Goal: Task Accomplishment & Management: Manage account settings

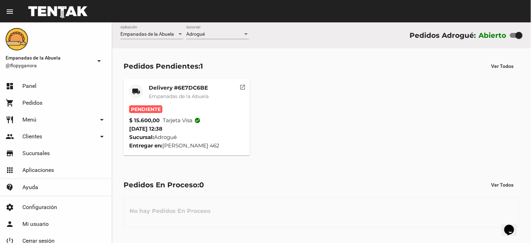
click at [191, 84] on mat-card-title "Delivery #6E7DC6BE" at bounding box center [179, 87] width 60 height 7
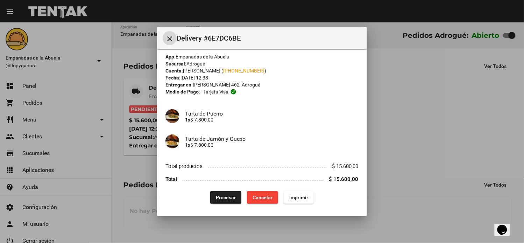
scroll to position [6, 0]
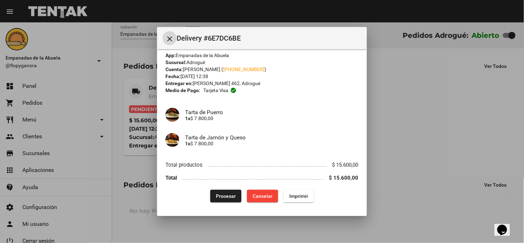
click at [291, 196] on span "Imprimir" at bounding box center [298, 196] width 19 height 6
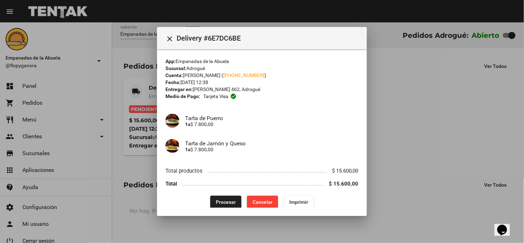
click at [224, 203] on span "Procesar" at bounding box center [226, 202] width 20 height 6
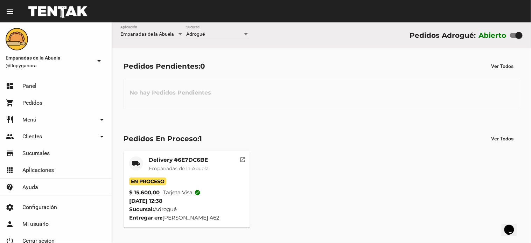
drag, startPoint x: 340, startPoint y: 77, endPoint x: 306, endPoint y: 89, distance: 35.7
click at [340, 78] on div "Pedidos Pendientes: 0 Ver Todos No hay Pedidos Pendientes" at bounding box center [321, 84] width 419 height 72
click at [336, 112] on div "Pedidos Pendientes: 0 Ver Todos No hay Pedidos Pendientes" at bounding box center [321, 84] width 419 height 72
click at [319, 100] on div "No hay Pedidos Pendientes" at bounding box center [321, 94] width 396 height 30
click at [320, 90] on div "No hay Pedidos Pendientes" at bounding box center [321, 94] width 396 height 30
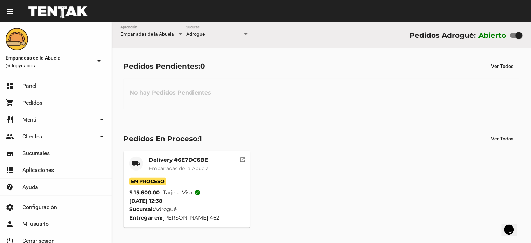
click at [323, 176] on div "local_shipping Delivery #6E7DC6BE Empanadas de la Abuela En Proceso $ 15.600,00…" at bounding box center [321, 189] width 402 height 83
click at [411, 81] on div "No hay Pedidos Pendientes" at bounding box center [321, 94] width 396 height 30
click at [331, 166] on div "local_shipping Delivery #6E7DC6BE Empanadas de la Abuela En Proceso $ 15.600,00…" at bounding box center [321, 189] width 402 height 83
click at [207, 35] on span "-- Ver Todo --" at bounding box center [199, 34] width 27 height 6
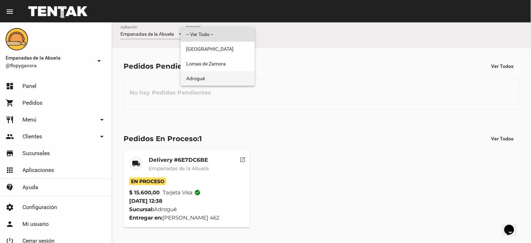
click at [201, 81] on span "Adrogué" at bounding box center [217, 78] width 63 height 15
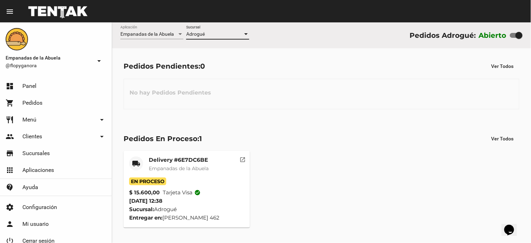
click at [400, 104] on div "No hay Pedidos Pendientes" at bounding box center [321, 94] width 396 height 30
click at [338, 75] on div "Pedidos Pendientes: 0 Ver Todos No hay Pedidos Pendientes" at bounding box center [321, 84] width 419 height 72
click at [346, 149] on div "Pedidos En Proceso: 1 Ver Todos local_shipping Delivery #6E7DC6BE Empanadas de …" at bounding box center [321, 180] width 419 height 118
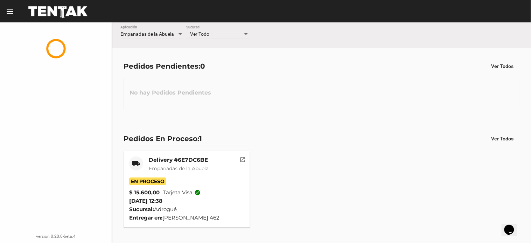
click at [220, 34] on div "-- Ver Todo --" at bounding box center [214, 34] width 57 height 6
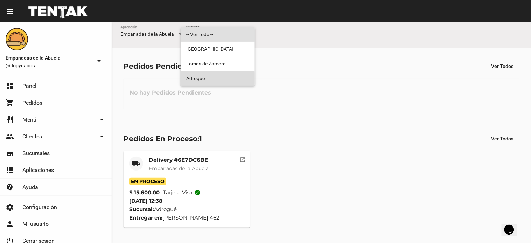
click at [193, 78] on span "Adrogué" at bounding box center [217, 78] width 63 height 15
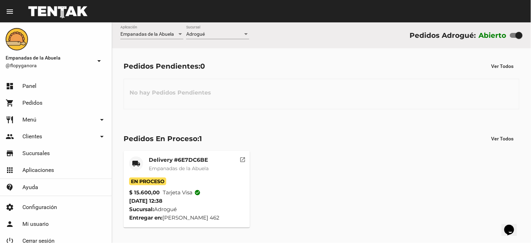
drag, startPoint x: 347, startPoint y: 89, endPoint x: 363, endPoint y: 88, distance: 16.1
click at [359, 88] on div "No hay Pedidos Pendientes" at bounding box center [321, 94] width 396 height 30
click at [207, 33] on span "-- Ver Todo --" at bounding box center [199, 34] width 27 height 6
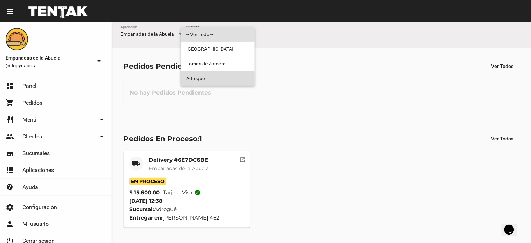
click at [198, 81] on span "Adrogué" at bounding box center [217, 78] width 63 height 15
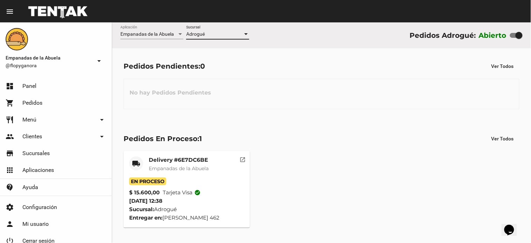
click at [191, 159] on mat-card-title "Delivery #6E7DC6BE" at bounding box center [179, 159] width 60 height 7
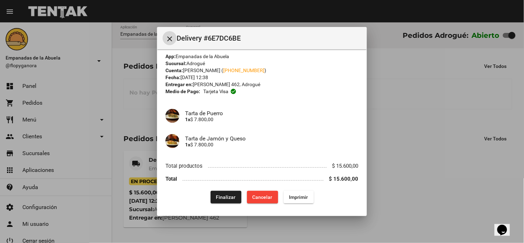
scroll to position [6, 0]
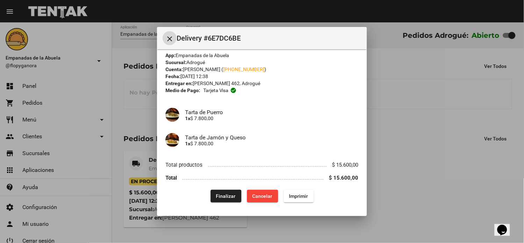
click at [217, 197] on span "Finalizar" at bounding box center [226, 196] width 20 height 6
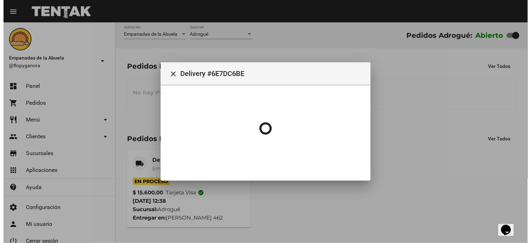
scroll to position [0, 0]
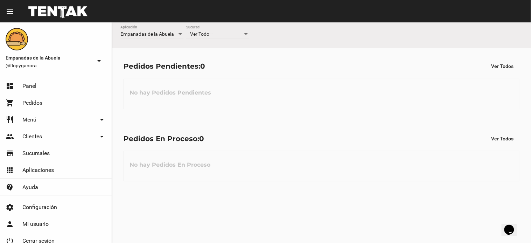
click at [213, 34] on span "-- Ver Todo --" at bounding box center [199, 34] width 27 height 6
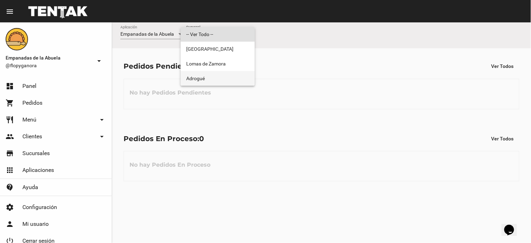
click at [208, 78] on span "Adrogué" at bounding box center [217, 78] width 63 height 15
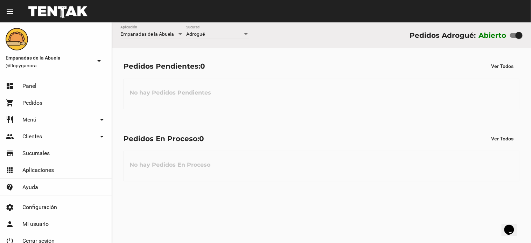
click at [306, 143] on div "Pedidos En Proceso: 0 Ver Todos" at bounding box center [321, 138] width 396 height 13
click at [214, 35] on div "-- Ver Todo --" at bounding box center [214, 34] width 57 height 6
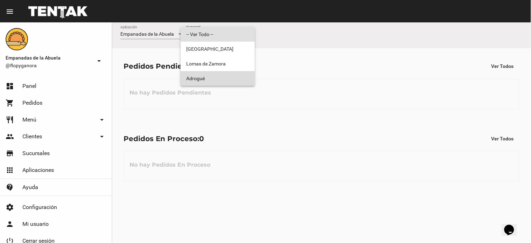
click at [220, 84] on span "Adrogué" at bounding box center [217, 78] width 63 height 15
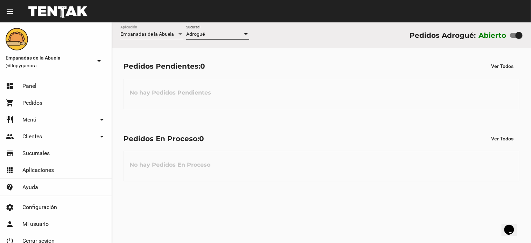
click at [298, 114] on div "Pedidos Pendientes: 0 Ver Todos No hay Pedidos Pendientes" at bounding box center [321, 84] width 419 height 72
drag, startPoint x: 310, startPoint y: 104, endPoint x: 297, endPoint y: 86, distance: 22.7
click at [310, 103] on div "No hay Pedidos Pendientes" at bounding box center [321, 94] width 396 height 30
click at [287, 112] on div "Pedidos Pendientes: 0 Ver Todos No hay Pedidos Pendientes" at bounding box center [321, 84] width 419 height 72
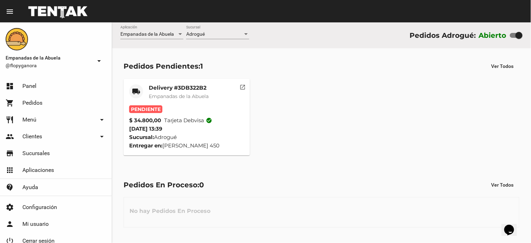
click at [177, 86] on mat-card-title "Delivery #3DB322B2" at bounding box center [179, 87] width 60 height 7
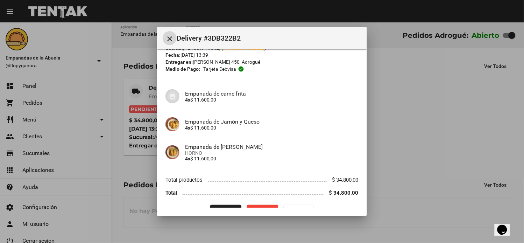
scroll to position [42, 0]
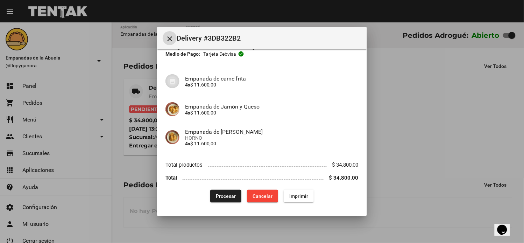
click at [289, 194] on span "Imprimir" at bounding box center [298, 196] width 19 height 6
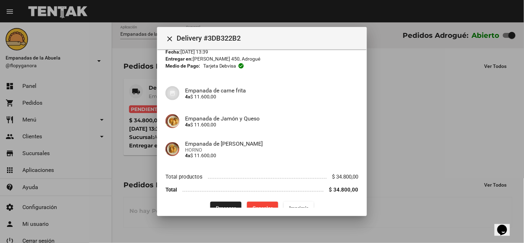
scroll to position [42, 0]
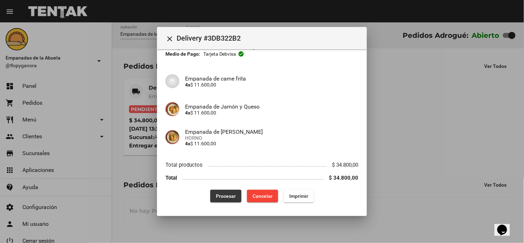
click at [226, 194] on span "Procesar" at bounding box center [226, 196] width 20 height 6
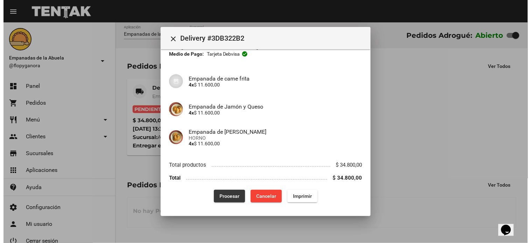
scroll to position [0, 0]
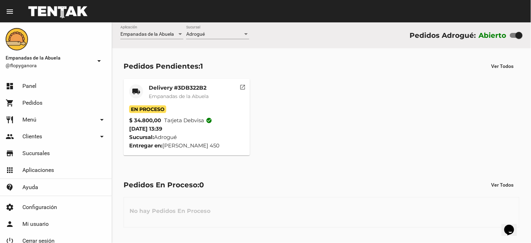
click at [325, 81] on div "local_shipping Delivery #3DB322B2 Empanadas de la Abuela En Proceso $ 34.800,00…" at bounding box center [321, 117] width 402 height 83
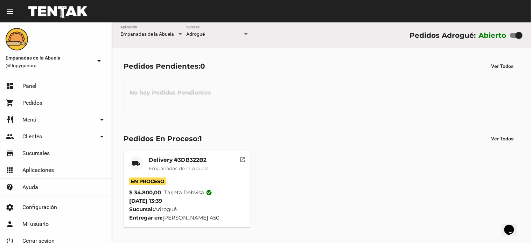
drag, startPoint x: 309, startPoint y: 90, endPoint x: 309, endPoint y: 84, distance: 5.2
click at [309, 86] on div "No hay Pedidos Pendientes" at bounding box center [321, 94] width 396 height 30
click at [323, 113] on div "Pedidos Pendientes: 0 Ver Todos No hay Pedidos Pendientes" at bounding box center [321, 84] width 419 height 72
click at [269, 121] on div "Pedidos En Proceso: 1 Ver Todos local_shipping Delivery #3DB322B2 Empanadas de …" at bounding box center [321, 180] width 419 height 118
click at [365, 122] on div "Pedidos En Proceso: 1 Ver Todos local_shipping Delivery #3DB322B2 Empanadas de …" at bounding box center [321, 180] width 419 height 118
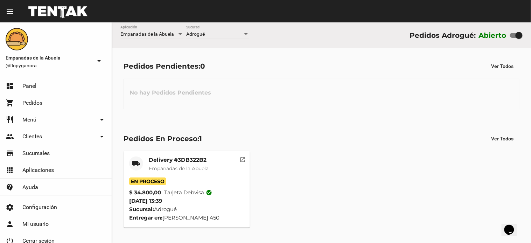
click at [264, 131] on div "Pedidos En Proceso: 1 Ver Todos local_shipping Delivery #3DB322B2 Empanadas de …" at bounding box center [321, 180] width 419 height 118
drag, startPoint x: 384, startPoint y: 145, endPoint x: 390, endPoint y: 140, distance: 8.2
click at [389, 140] on div "Pedidos En Proceso: 1 Ver Todos local_shipping Delivery #3DB322B2 Empanadas de …" at bounding box center [321, 180] width 419 height 118
click at [390, 112] on div "Pedidos Pendientes: 0 Ver Todos No hay Pedidos Pendientes" at bounding box center [321, 84] width 419 height 72
click at [397, 92] on div "No hay Pedidos Pendientes" at bounding box center [321, 94] width 396 height 30
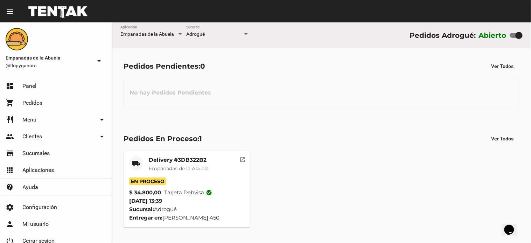
click at [393, 118] on div "Pedidos Pendientes: 0 Ver Todos No hay Pedidos Pendientes" at bounding box center [321, 84] width 419 height 72
drag, startPoint x: 316, startPoint y: 106, endPoint x: 152, endPoint y: 78, distance: 165.9
click at [313, 100] on div "No hay Pedidos Pendientes" at bounding box center [321, 94] width 396 height 30
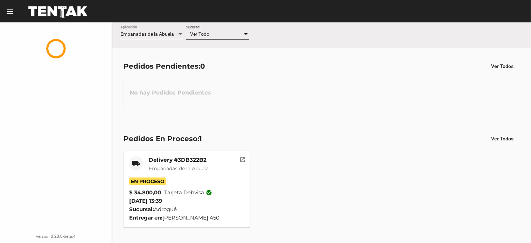
click at [215, 36] on div "-- Ver Todo --" at bounding box center [214, 34] width 57 height 6
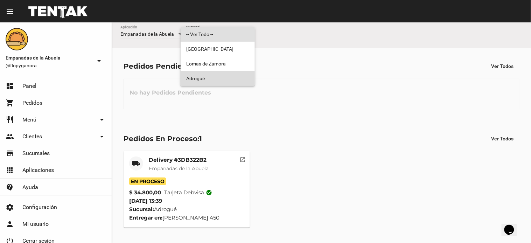
click at [210, 79] on span "Adrogué" at bounding box center [217, 78] width 63 height 15
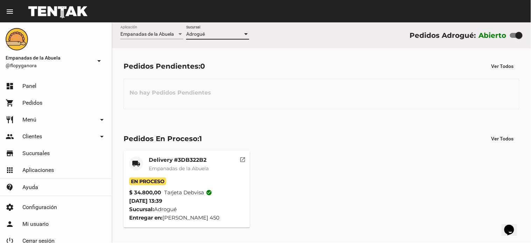
click at [382, 79] on div "No hay Pedidos Pendientes" at bounding box center [321, 94] width 396 height 30
click at [356, 134] on div "Pedidos En Proceso: 1 Ver Todos" at bounding box center [321, 138] width 396 height 13
click at [264, 121] on div "Pedidos En Proceso: 1 Ver Todos local_shipping Delivery #3DB322B2 Empanadas de …" at bounding box center [321, 180] width 419 height 118
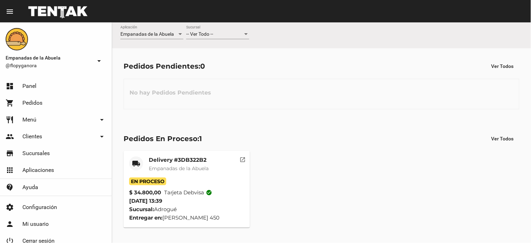
click at [232, 36] on div "-- Ver Todo --" at bounding box center [214, 34] width 57 height 6
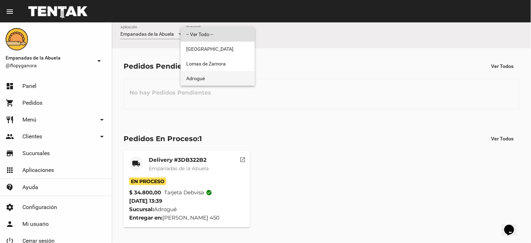
click at [195, 78] on span "Adrogué" at bounding box center [217, 78] width 63 height 15
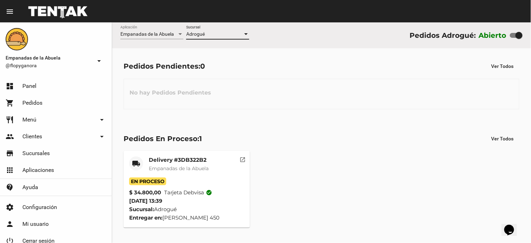
click at [190, 153] on mat-card "local_shipping Delivery #3DB322B2 Empanadas de la Abuela En Proceso $ 34.800,00…" at bounding box center [186, 189] width 126 height 77
click at [189, 159] on mat-card-title "Delivery #3DB322B2" at bounding box center [179, 159] width 60 height 7
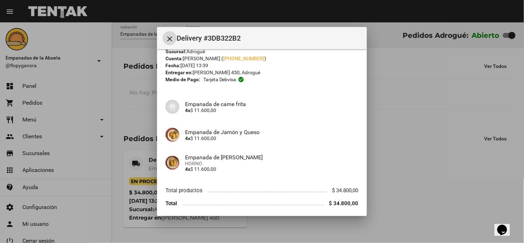
scroll to position [42, 0]
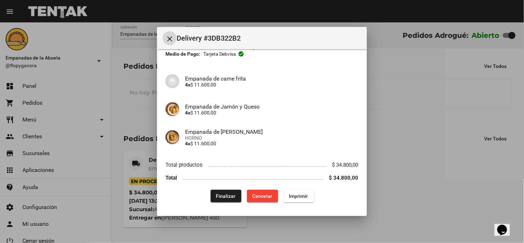
click at [215, 205] on mat-dialog-content "App: Empanadas de la Abuela Sucursal: Adrogué Cuenta: Ida Quinteiro ( +54 11429…" at bounding box center [262, 128] width 210 height 158
click at [216, 198] on span "Finalizar" at bounding box center [226, 196] width 20 height 6
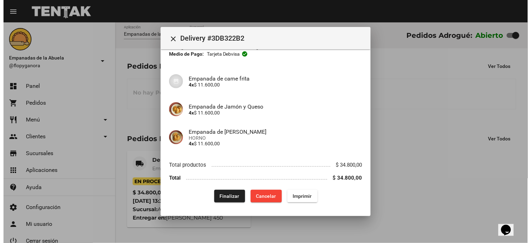
scroll to position [0, 0]
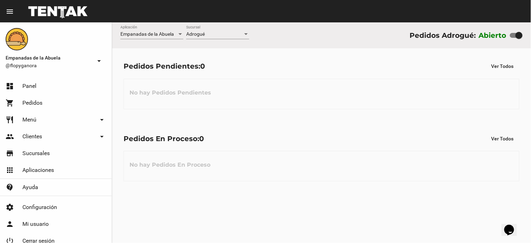
click at [285, 93] on div "No hay Pedidos Pendientes" at bounding box center [321, 94] width 396 height 30
click at [241, 117] on div "Pedidos Pendientes: 0 Ver Todos No hay Pedidos Pendientes" at bounding box center [321, 84] width 419 height 72
click at [248, 164] on div "No hay Pedidos En Proceso" at bounding box center [321, 166] width 396 height 30
drag, startPoint x: 335, startPoint y: 116, endPoint x: 280, endPoint y: 131, distance: 56.6
click at [333, 113] on div "Pedidos Pendientes: 0 Ver Todos No hay Pedidos Pendientes" at bounding box center [321, 84] width 419 height 72
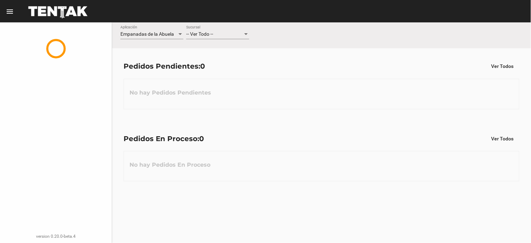
click at [204, 34] on span "-- Ver Todo --" at bounding box center [199, 34] width 27 height 6
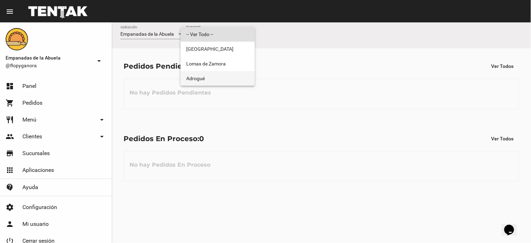
click at [202, 77] on span "Adrogué" at bounding box center [217, 78] width 63 height 15
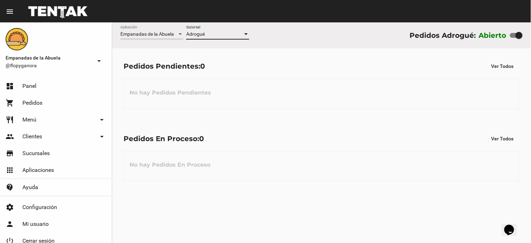
click at [263, 99] on div "No hay Pedidos Pendientes" at bounding box center [321, 94] width 396 height 30
click at [335, 105] on div "No hay Pedidos Pendientes" at bounding box center [321, 94] width 396 height 30
click at [343, 105] on div "Pedidos Pendientes: 0 Ver Todos No hay Pedidos Pendientes" at bounding box center [321, 84] width 419 height 72
click at [306, 93] on div "Pedidos Pendientes: 0 Ver Todos No hay Pedidos Pendientes" at bounding box center [321, 84] width 419 height 72
click at [276, 127] on div "Pedidos En Proceso: 0 Ver Todos No hay Pedidos En Proceso" at bounding box center [321, 157] width 419 height 72
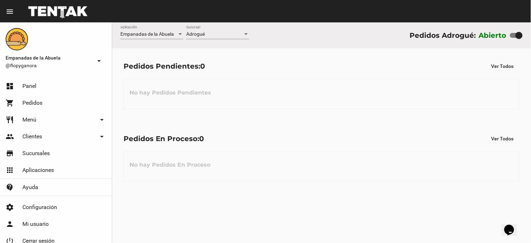
click at [259, 129] on div "Pedidos En Proceso: 0 Ver Todos No hay Pedidos En Proceso" at bounding box center [321, 157] width 419 height 72
click at [306, 127] on div "Pedidos En Proceso: 0 Ver Todos No hay Pedidos En Proceso" at bounding box center [321, 157] width 419 height 72
click at [296, 92] on div "No hay Pedidos Pendientes" at bounding box center [321, 94] width 396 height 30
drag, startPoint x: 236, startPoint y: 155, endPoint x: 215, endPoint y: 194, distance: 44.9
click at [237, 155] on div "No hay Pedidos En Proceso" at bounding box center [321, 166] width 396 height 30
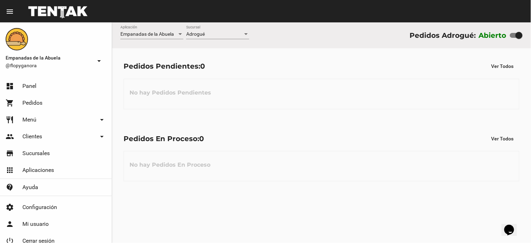
drag, startPoint x: 382, startPoint y: 92, endPoint x: 357, endPoint y: 86, distance: 25.7
click at [381, 88] on div "No hay Pedidos Pendientes" at bounding box center [321, 94] width 396 height 30
click at [292, 117] on div "Pedidos Pendientes: 0 Ver Todos No hay Pedidos Pendientes" at bounding box center [321, 84] width 419 height 72
click at [305, 118] on div "Pedidos Pendientes: 0 Ver Todos No hay Pedidos Pendientes" at bounding box center [321, 84] width 419 height 72
drag, startPoint x: 301, startPoint y: 103, endPoint x: 143, endPoint y: 37, distance: 171.2
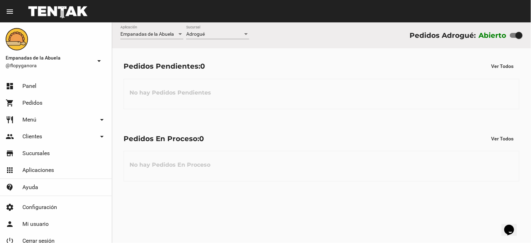
click at [299, 96] on div "No hay Pedidos Pendientes" at bounding box center [321, 94] width 396 height 30
click at [516, 34] on div at bounding box center [518, 35] width 7 height 7
click at [513, 38] on input "checkbox" at bounding box center [513, 38] width 0 height 0
checkbox input "false"
